Goal: Task Accomplishment & Management: Use online tool/utility

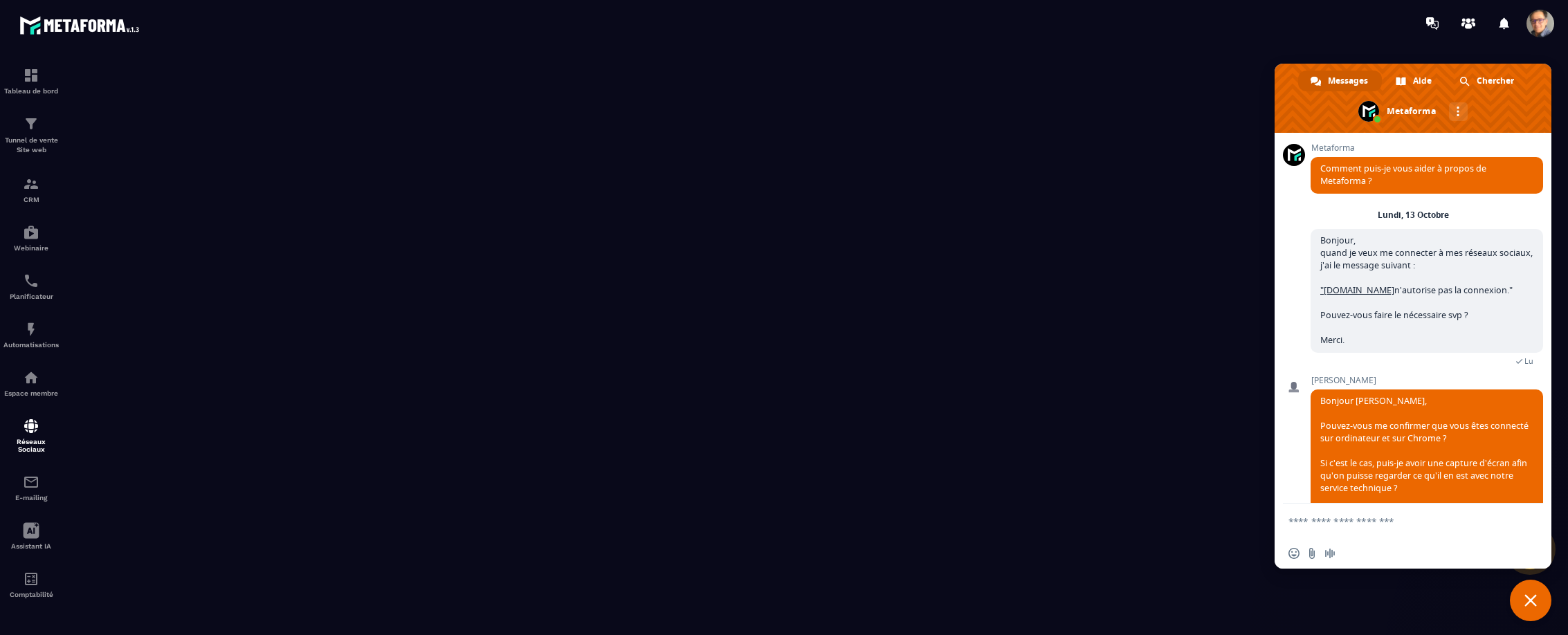
scroll to position [369, 0]
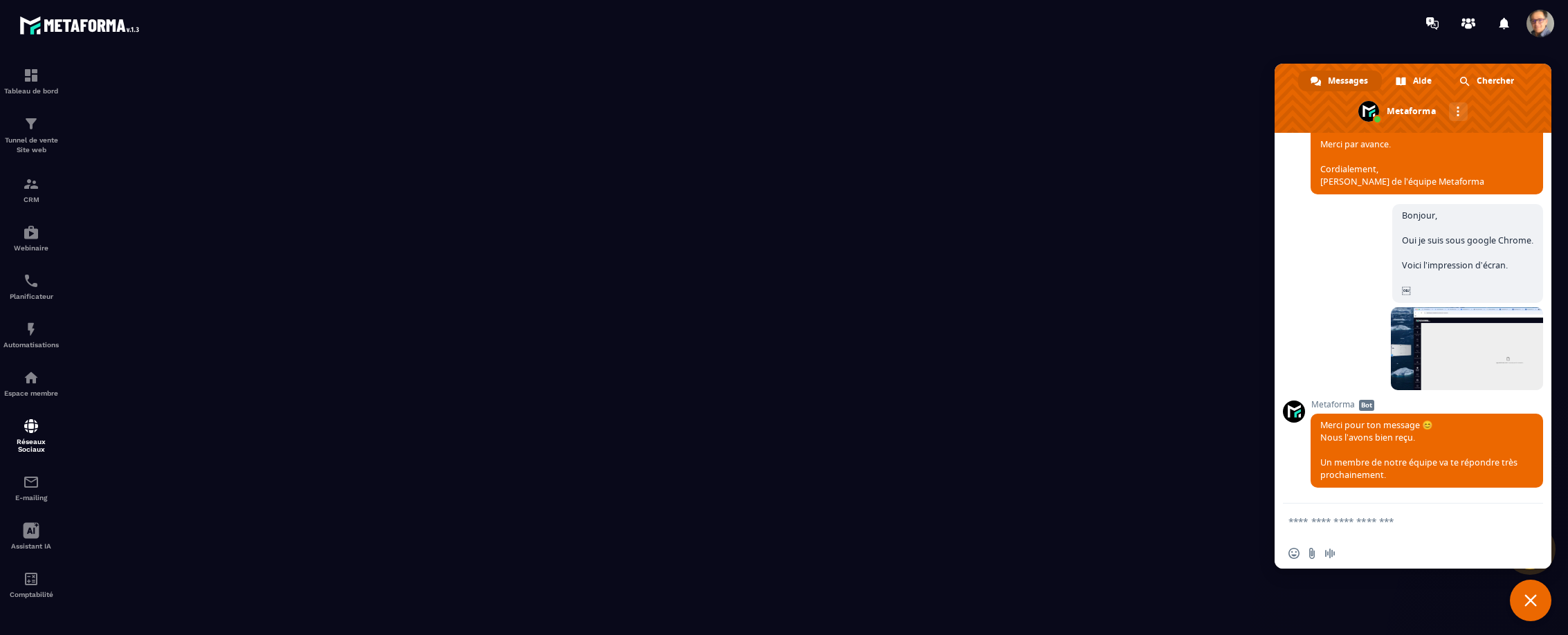
click at [536, 27] on div at bounding box center [864, 23] width 1405 height 47
click at [30, 138] on p "Tunnel de vente Site web" at bounding box center [31, 145] width 55 height 19
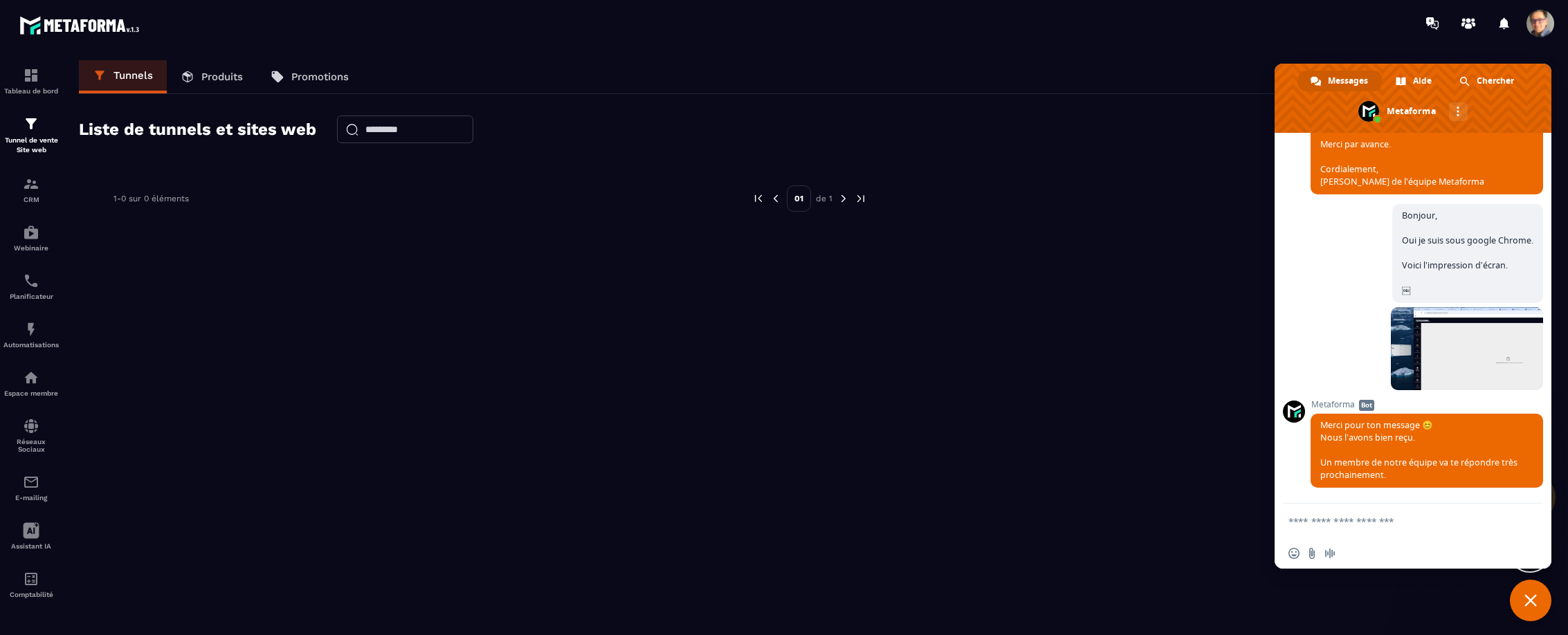
click at [227, 73] on p "Produits" at bounding box center [221, 76] width 41 height 12
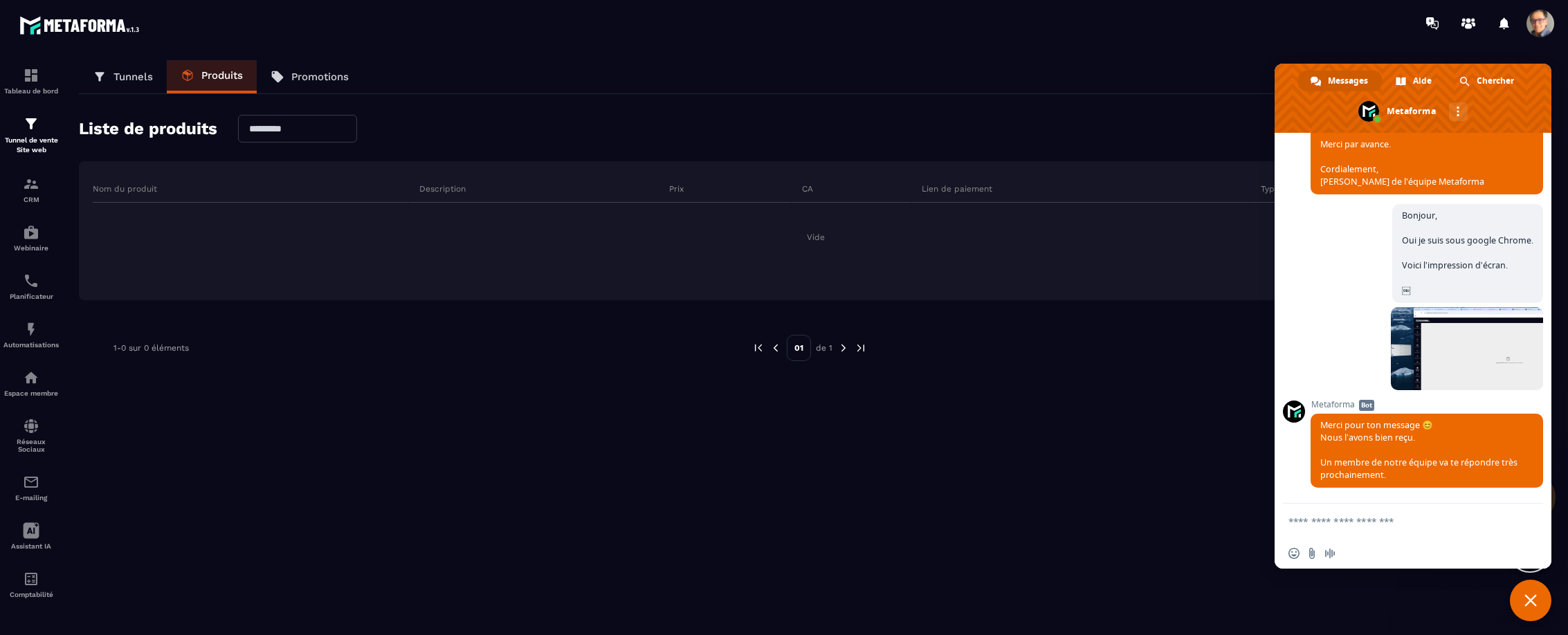
click at [1531, 607] on span "Fermer le chat" at bounding box center [1529, 600] width 41 height 41
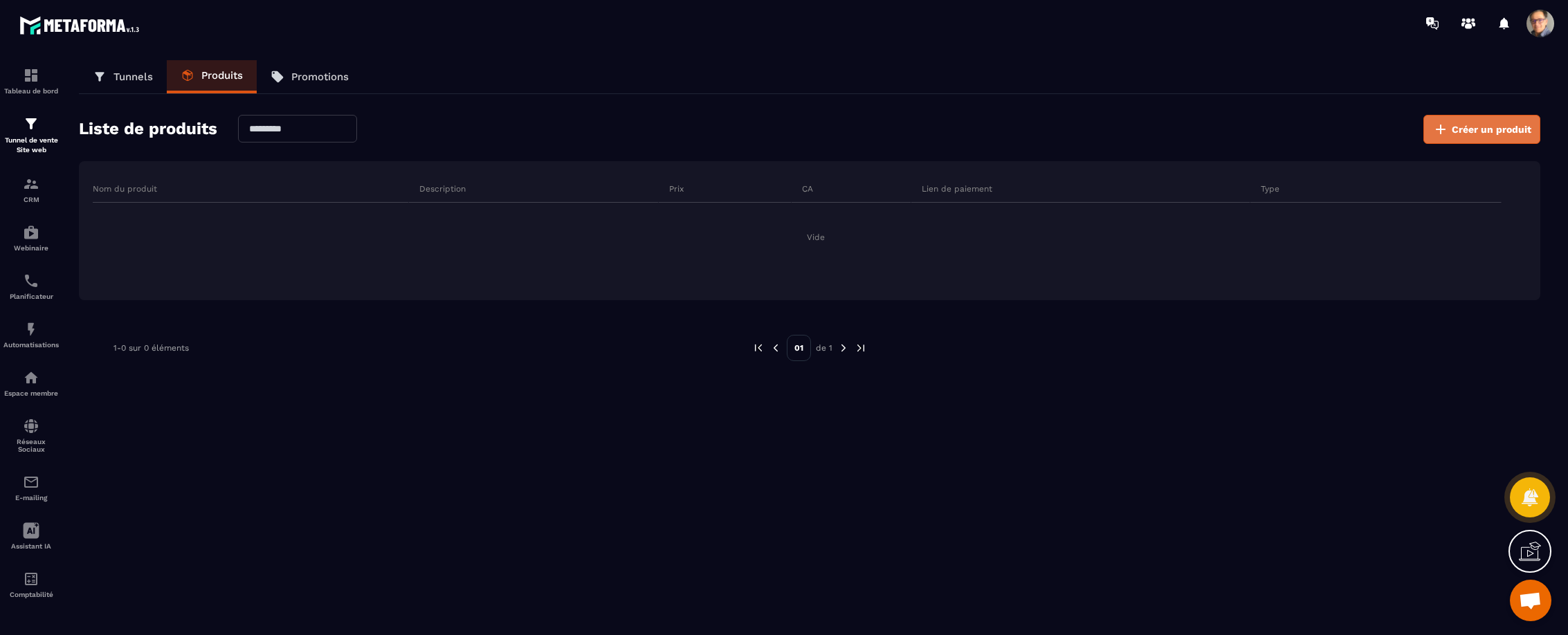
click at [1473, 129] on span "Créer un produit" at bounding box center [1491, 129] width 80 height 14
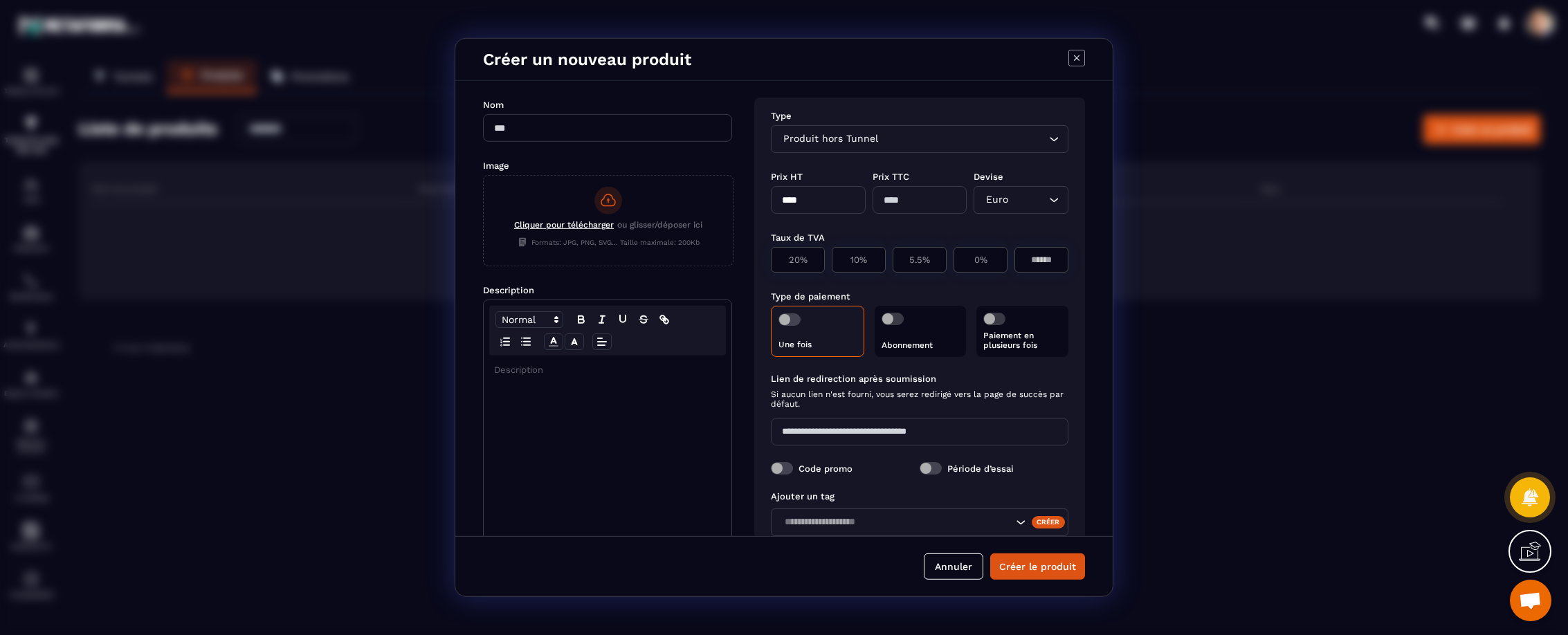
click at [1078, 58] on icon "Modal window" at bounding box center [1076, 58] width 17 height 17
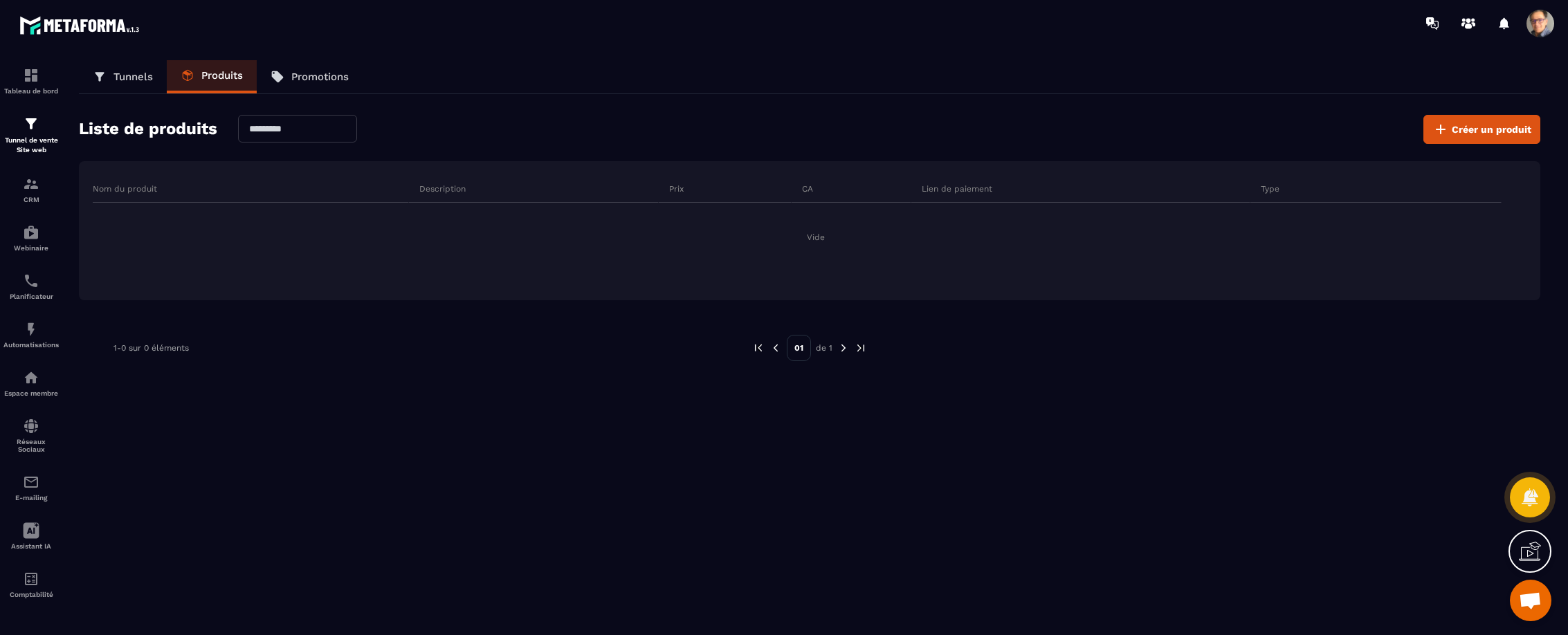
click at [118, 79] on p "Tunnels" at bounding box center [133, 76] width 40 height 12
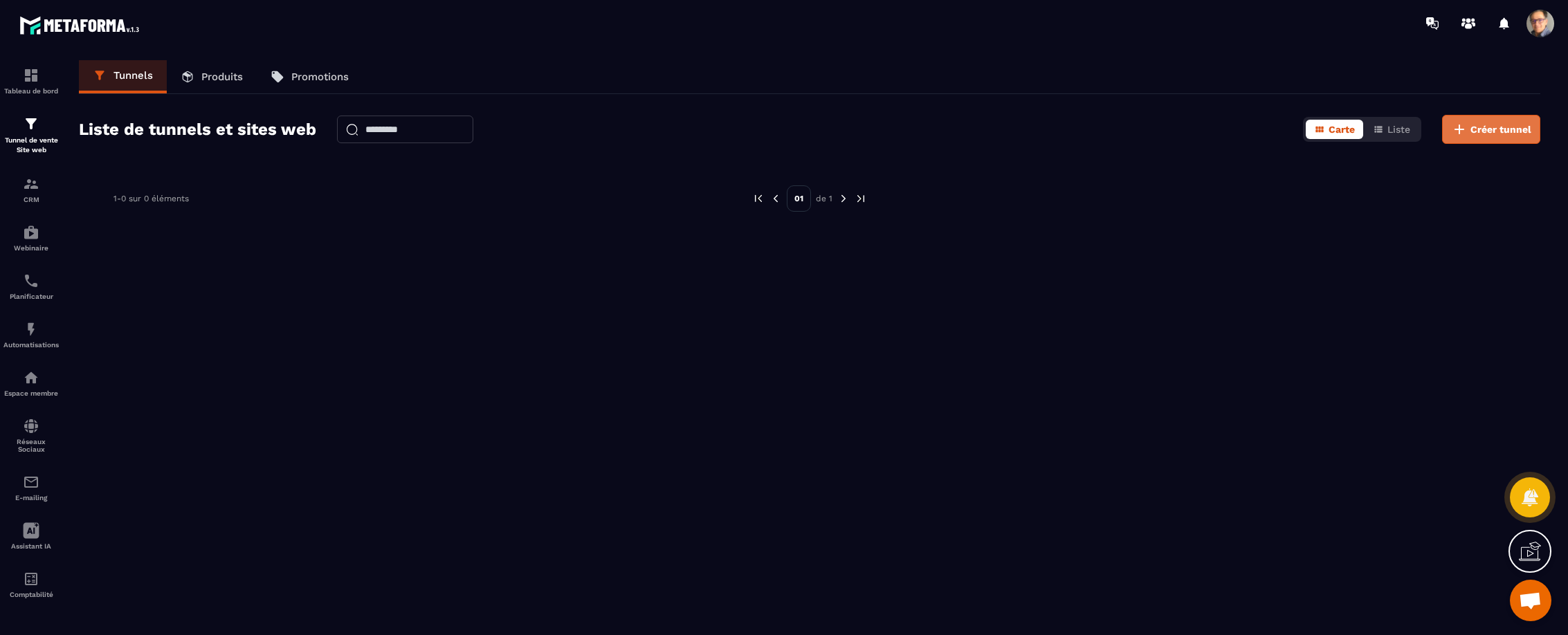
click at [1490, 123] on span "Créer tunnel" at bounding box center [1499, 129] width 61 height 14
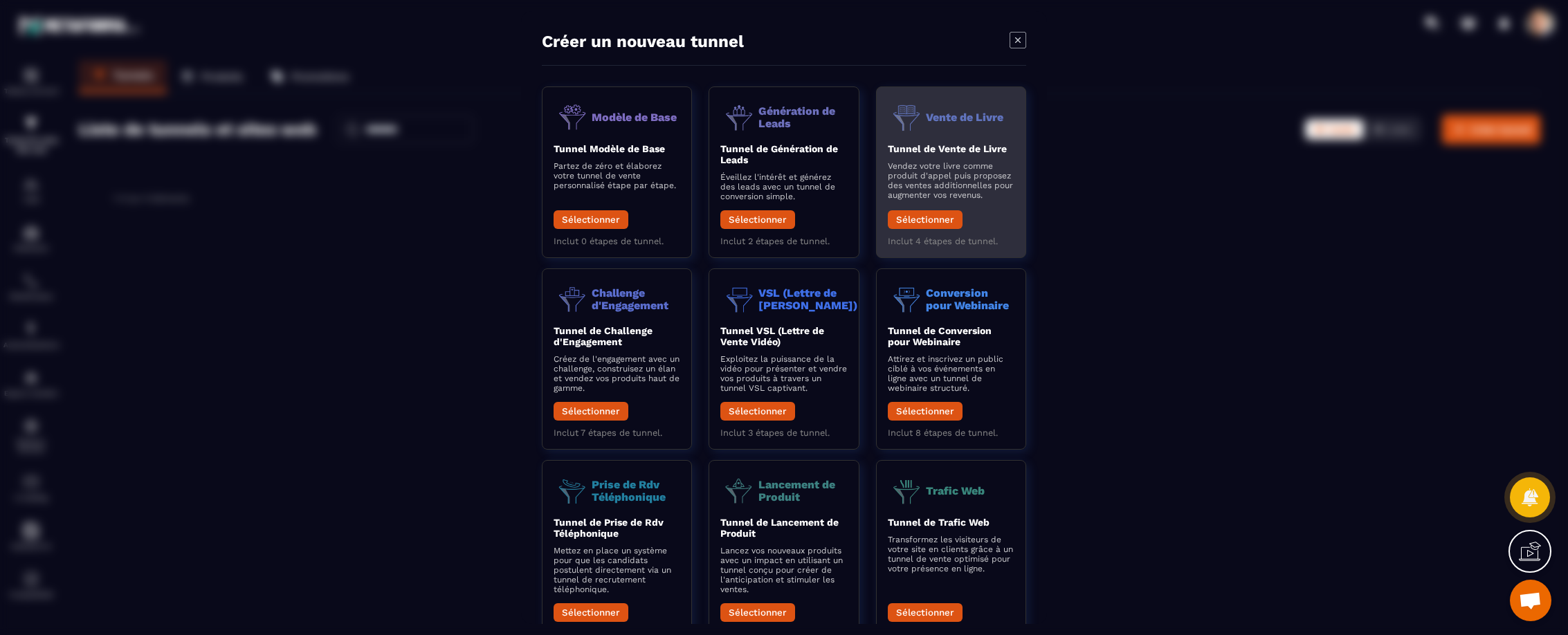
scroll to position [5, 0]
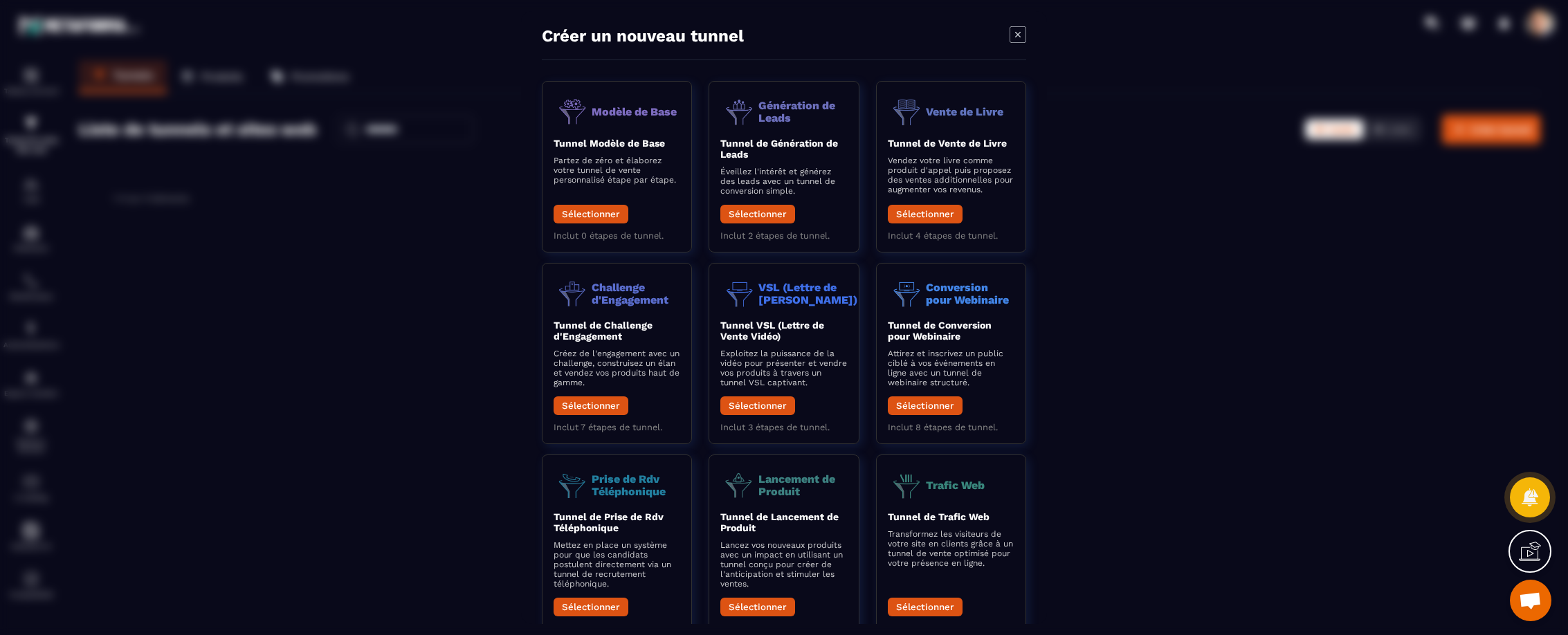
click at [411, 251] on div "Modal window" at bounding box center [784, 317] width 1568 height 635
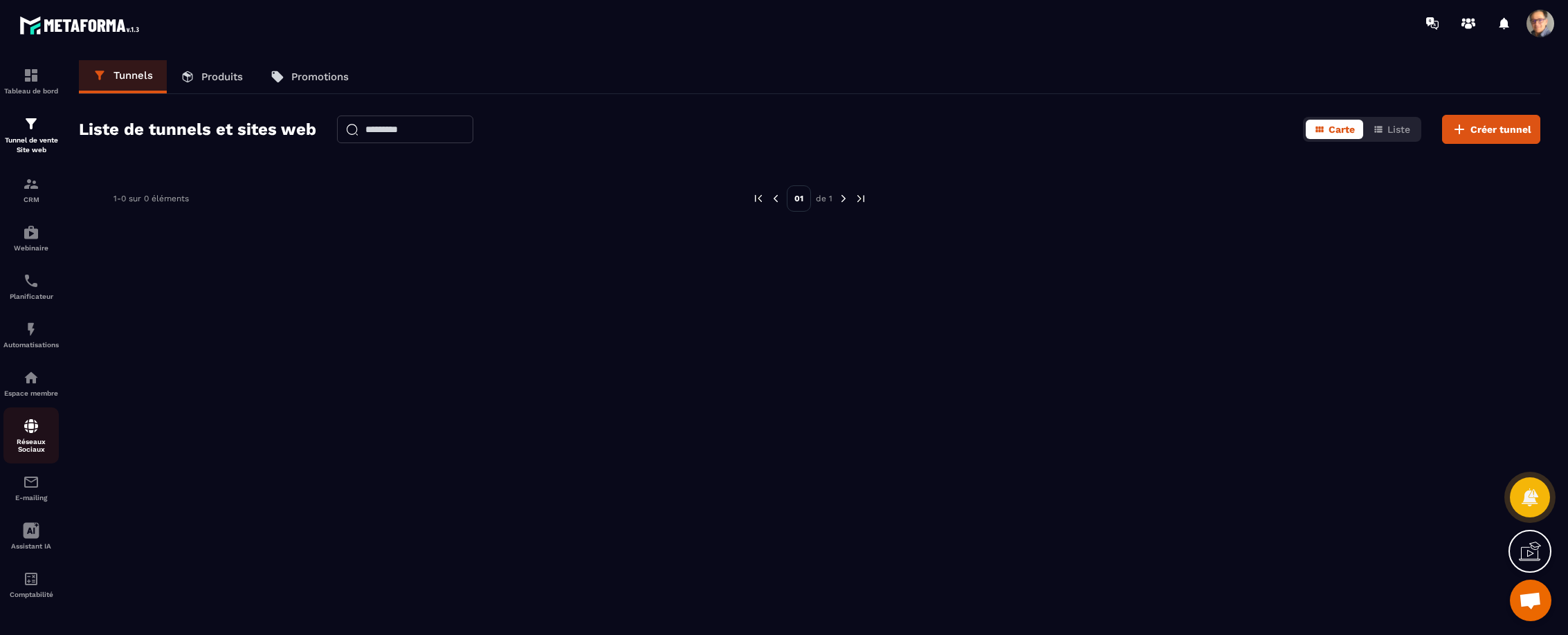
click at [48, 437] on div "Réseaux Sociaux" at bounding box center [31, 436] width 55 height 35
